Goal: Navigation & Orientation: Understand site structure

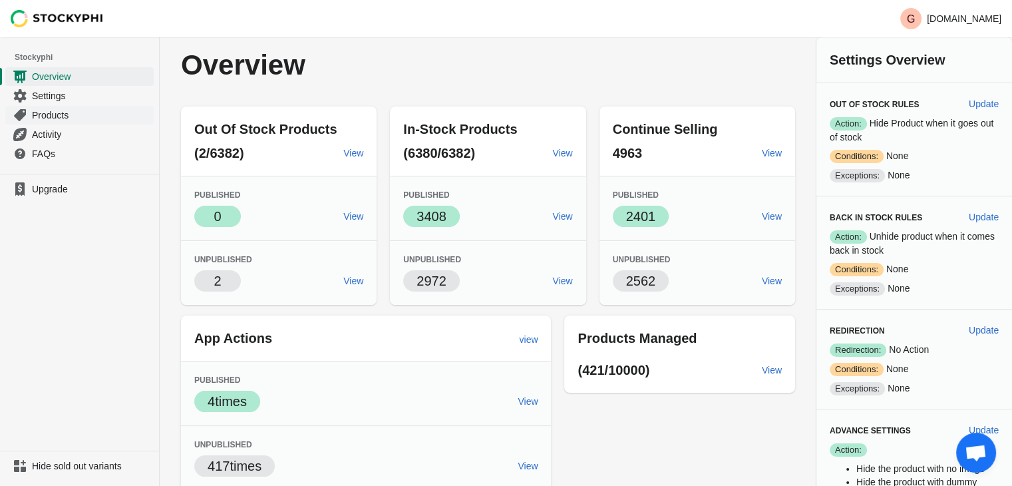
click at [46, 118] on span "Products" at bounding box center [91, 114] width 119 height 13
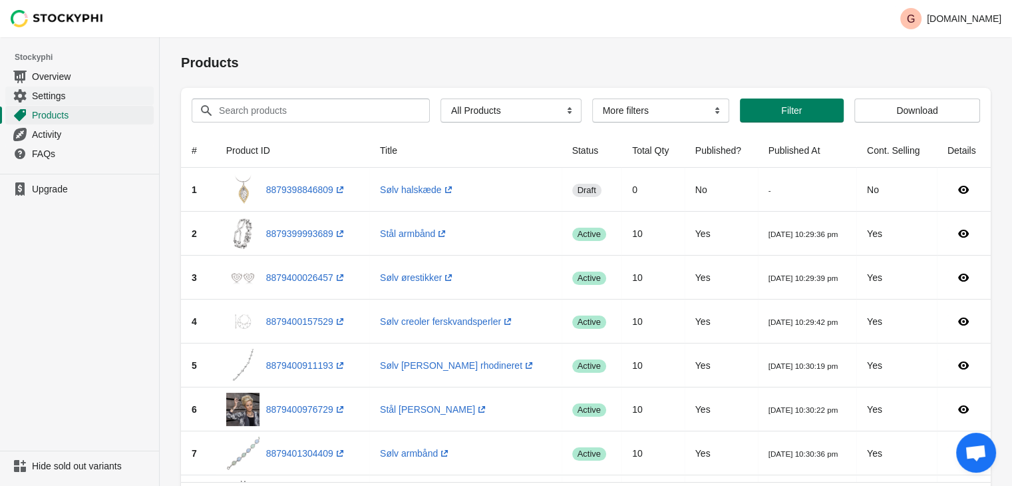
click at [52, 95] on span "Settings" at bounding box center [91, 95] width 119 height 13
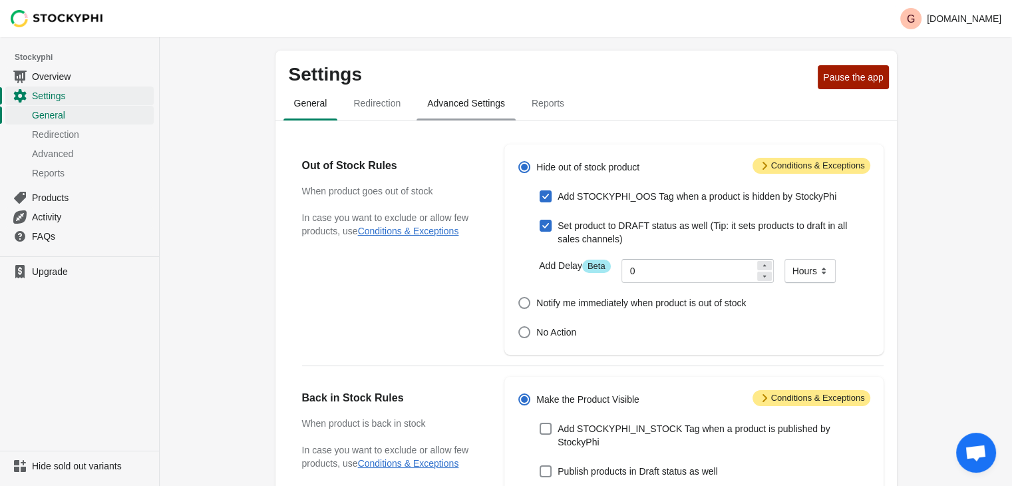
click at [449, 103] on span "Advanced Settings" at bounding box center [465, 103] width 99 height 24
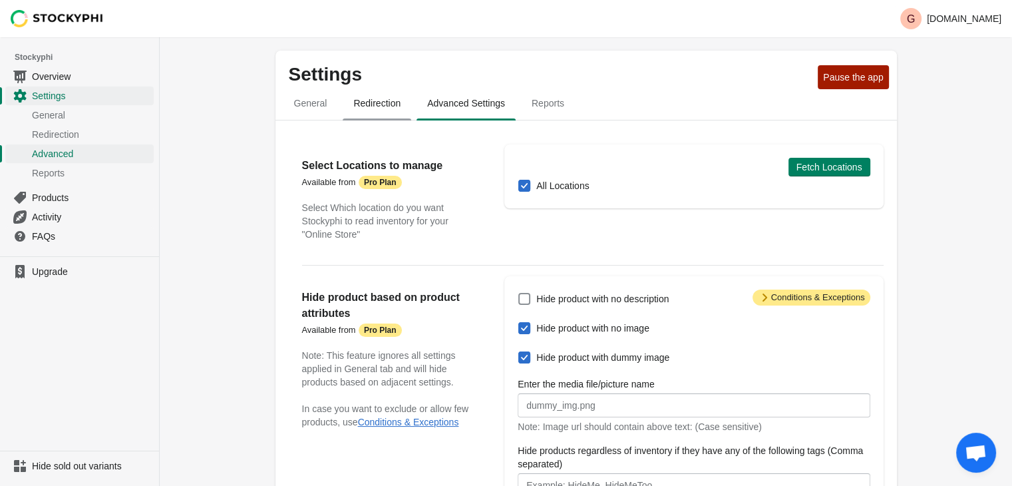
click at [379, 106] on span "Redirection" at bounding box center [377, 103] width 69 height 24
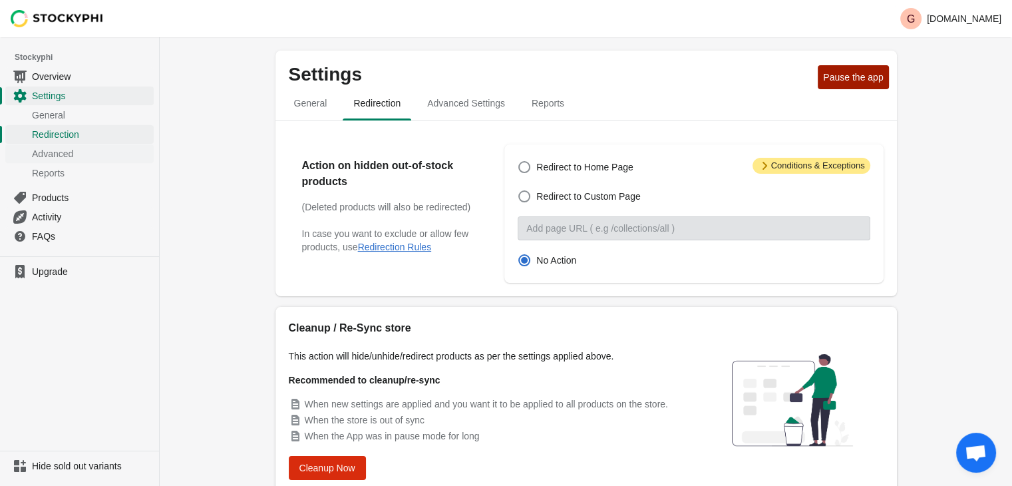
click at [59, 153] on span "Advanced" at bounding box center [91, 153] width 119 height 13
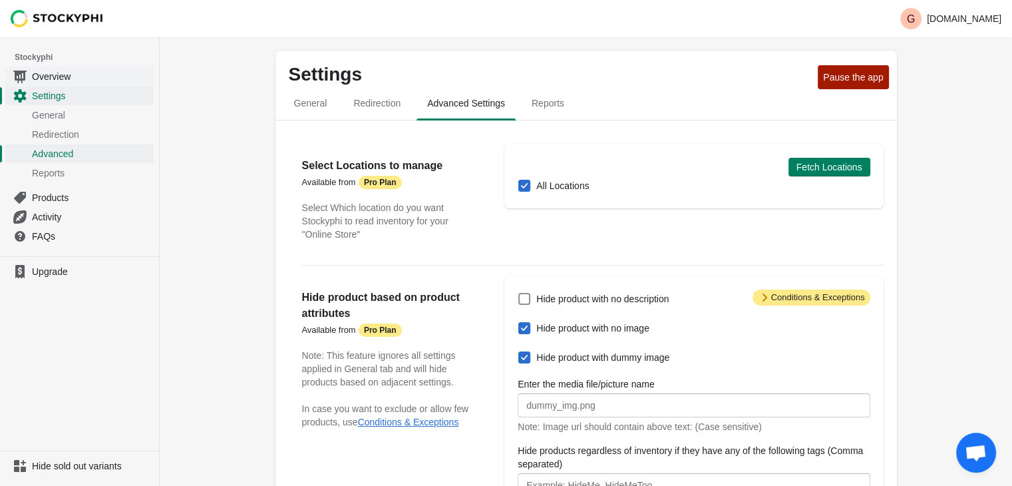
click at [65, 80] on span "Overview" at bounding box center [91, 76] width 119 height 13
